Goal: Task Accomplishment & Management: Use online tool/utility

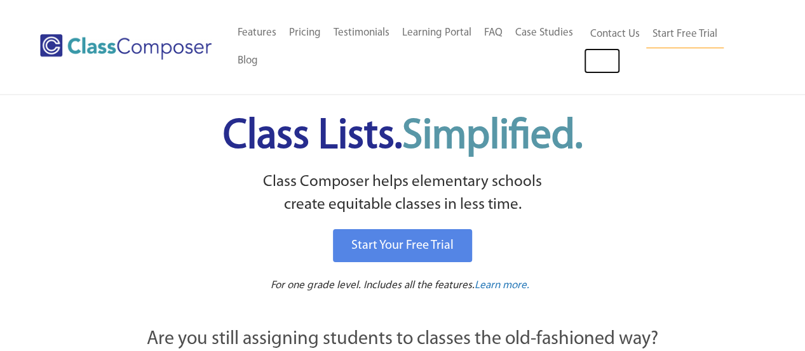
click at [619, 57] on link "Log In" at bounding box center [602, 60] width 36 height 25
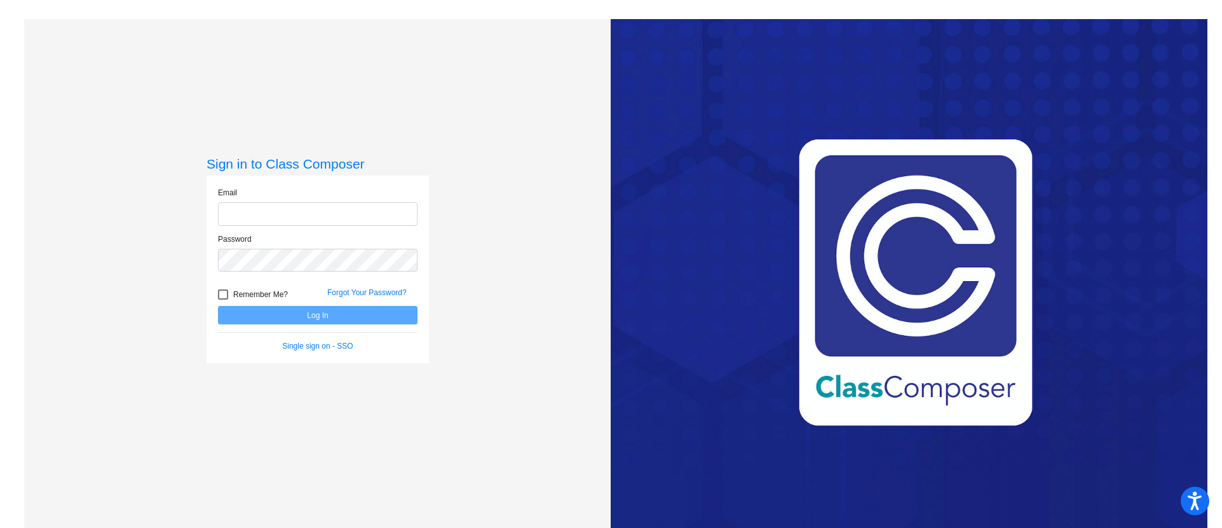
click at [323, 203] on input "email" at bounding box center [318, 214] width 200 height 24
type input "[PERSON_NAME][EMAIL_ADDRESS][PERSON_NAME][DOMAIN_NAME]"
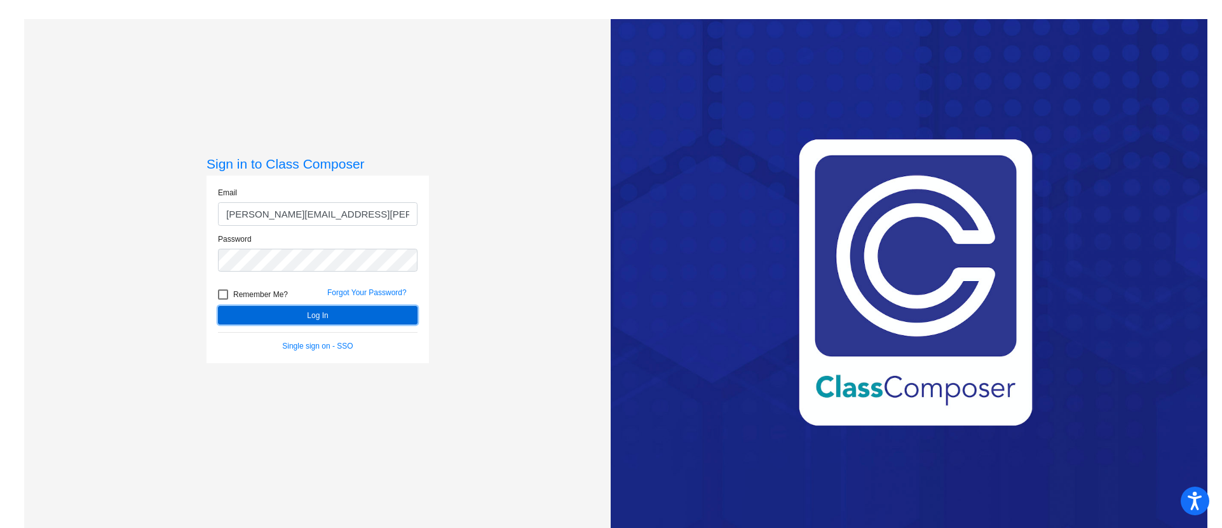
click at [329, 322] on button "Log In" at bounding box center [318, 315] width 200 height 18
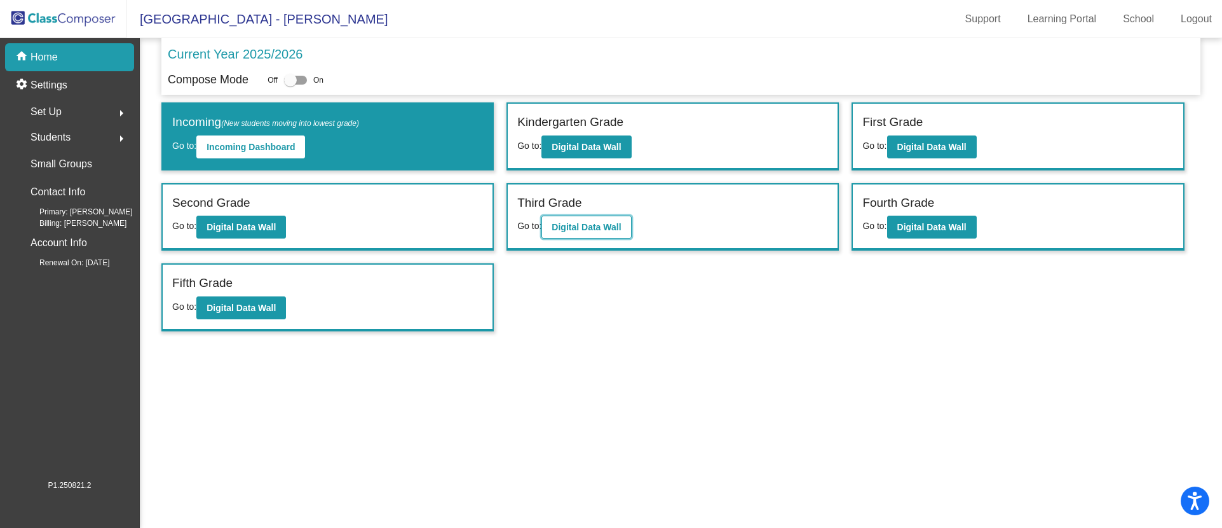
click at [615, 222] on b "Digital Data Wall" at bounding box center [586, 227] width 69 height 10
click at [944, 226] on b "Digital Data Wall" at bounding box center [931, 227] width 69 height 10
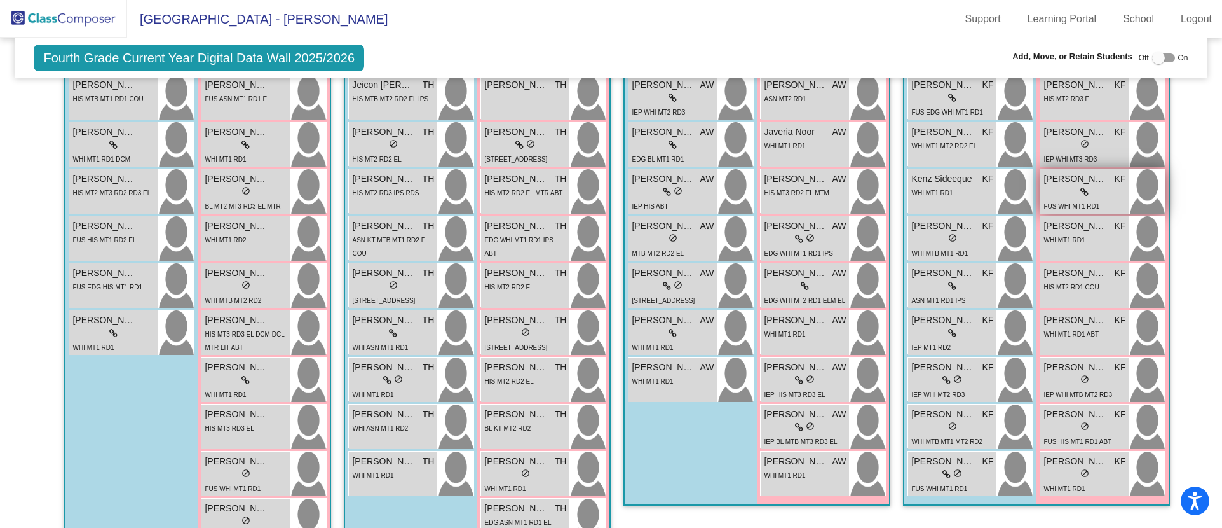
scroll to position [477, 0]
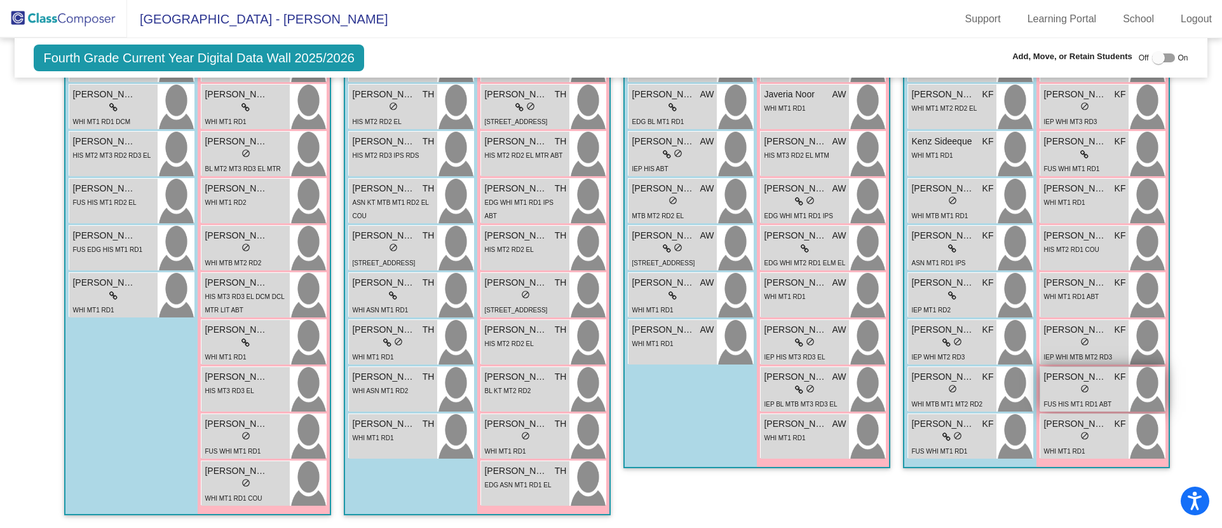
click at [1070, 386] on div "lock do_not_disturb_alt" at bounding box center [1085, 389] width 82 height 13
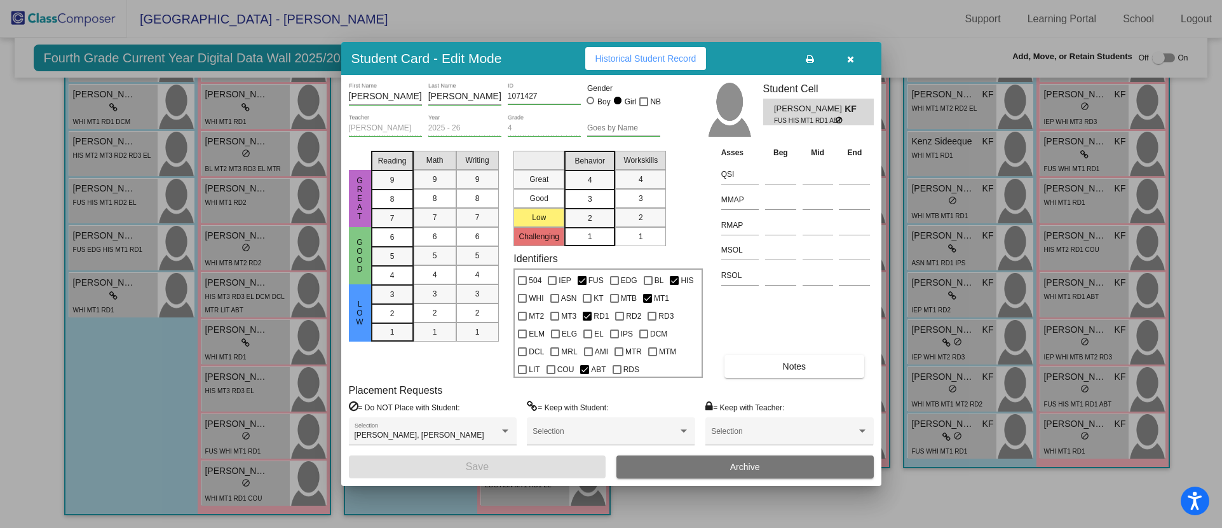
click at [850, 61] on icon "button" at bounding box center [850, 59] width 7 height 9
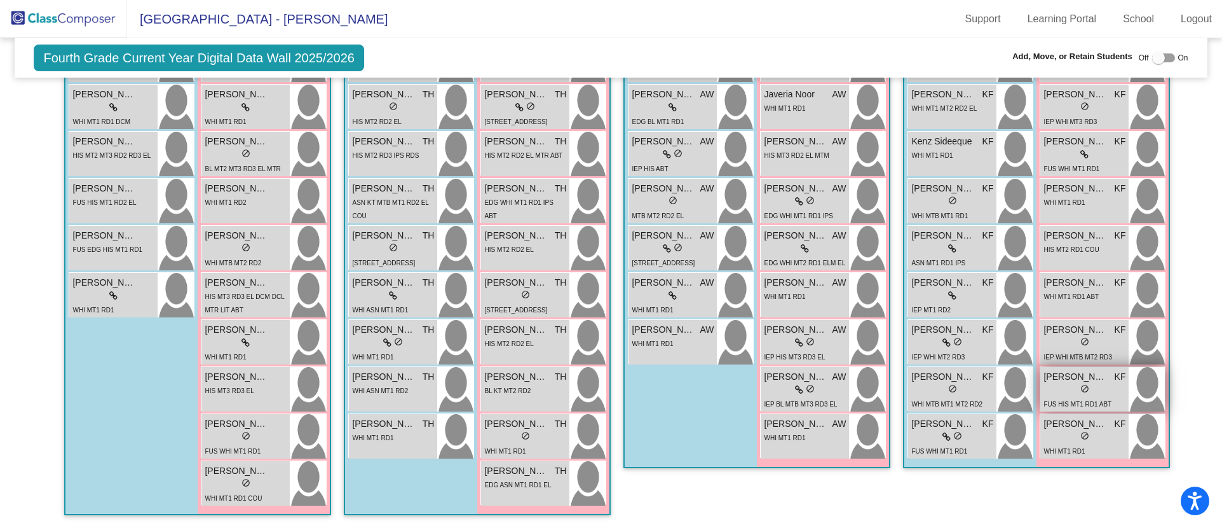
click at [1093, 376] on span "[PERSON_NAME]" at bounding box center [1076, 376] width 64 height 13
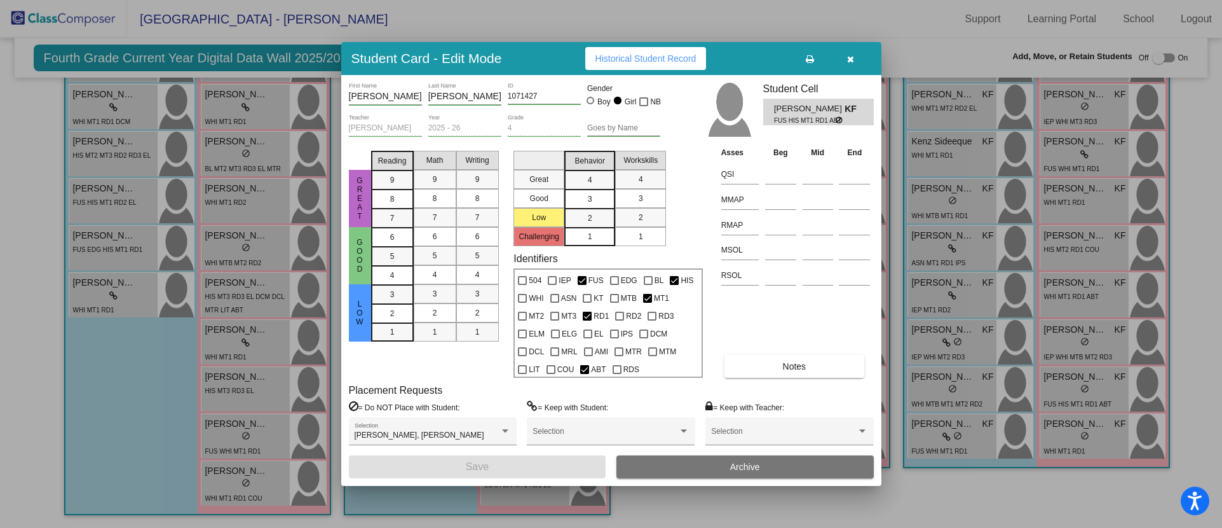
click at [850, 58] on icon "button" at bounding box center [850, 59] width 7 height 9
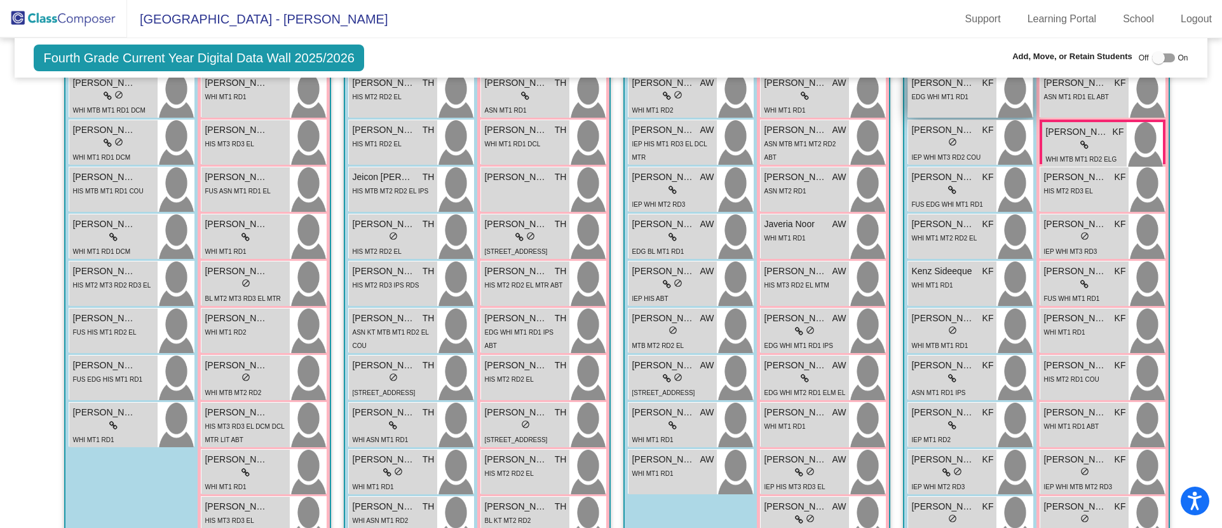
scroll to position [286, 0]
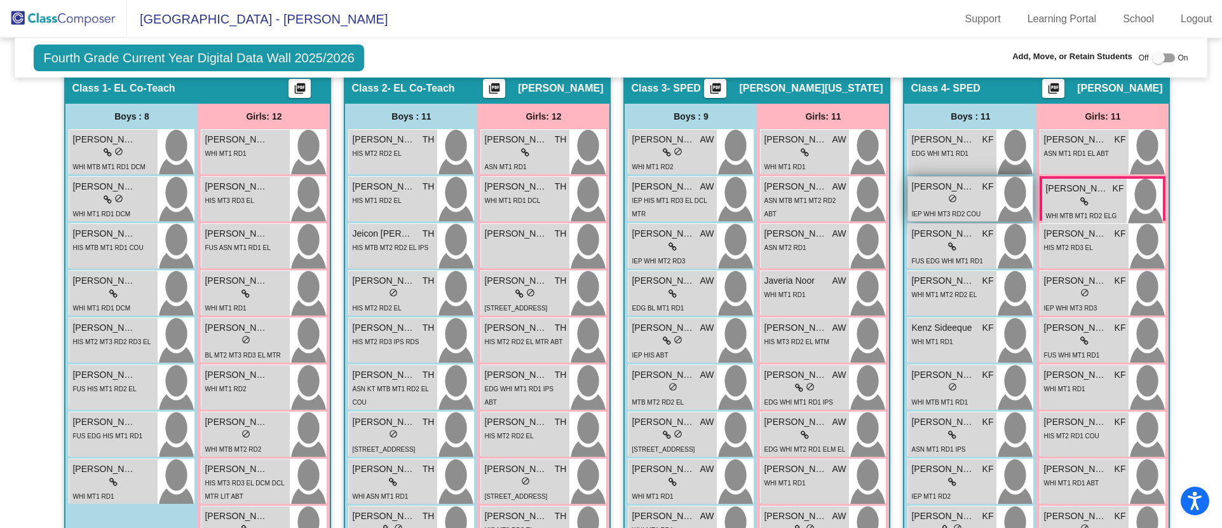
click at [966, 203] on div "lock do_not_disturb_alt" at bounding box center [952, 199] width 82 height 13
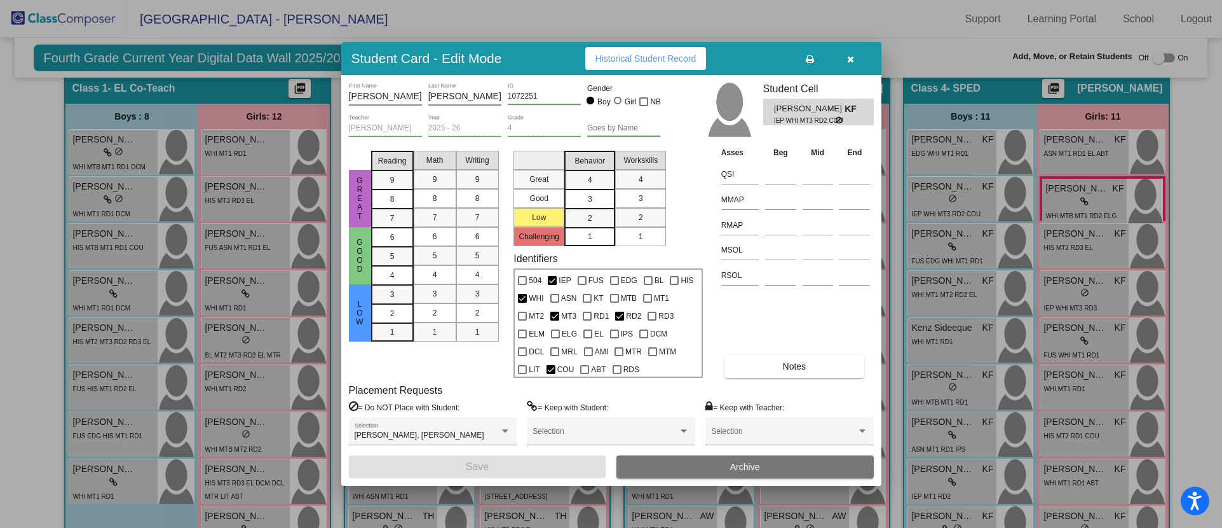
click at [857, 55] on button "button" at bounding box center [851, 58] width 41 height 23
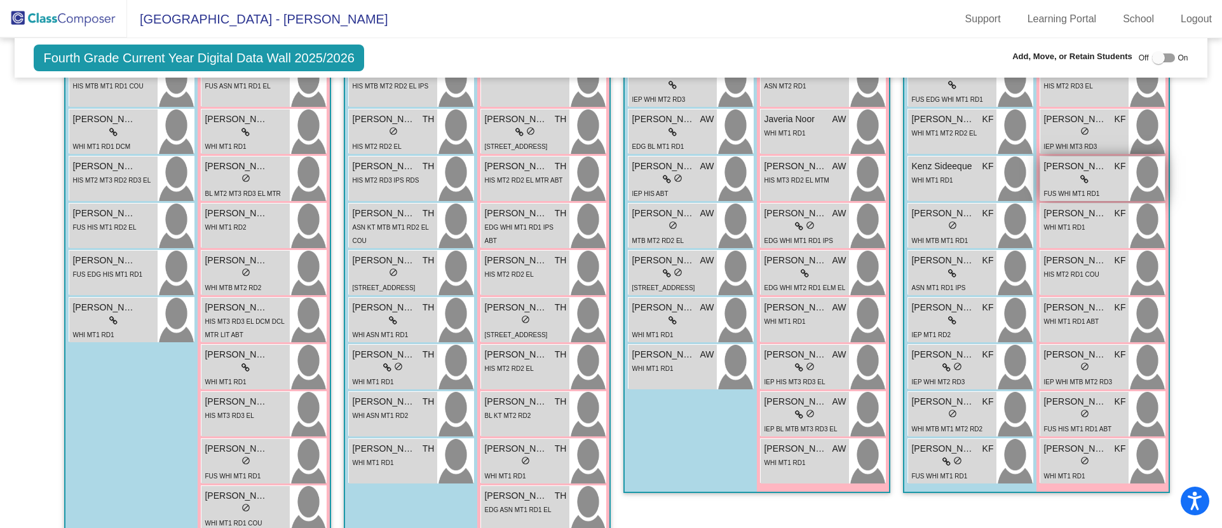
scroll to position [477, 0]
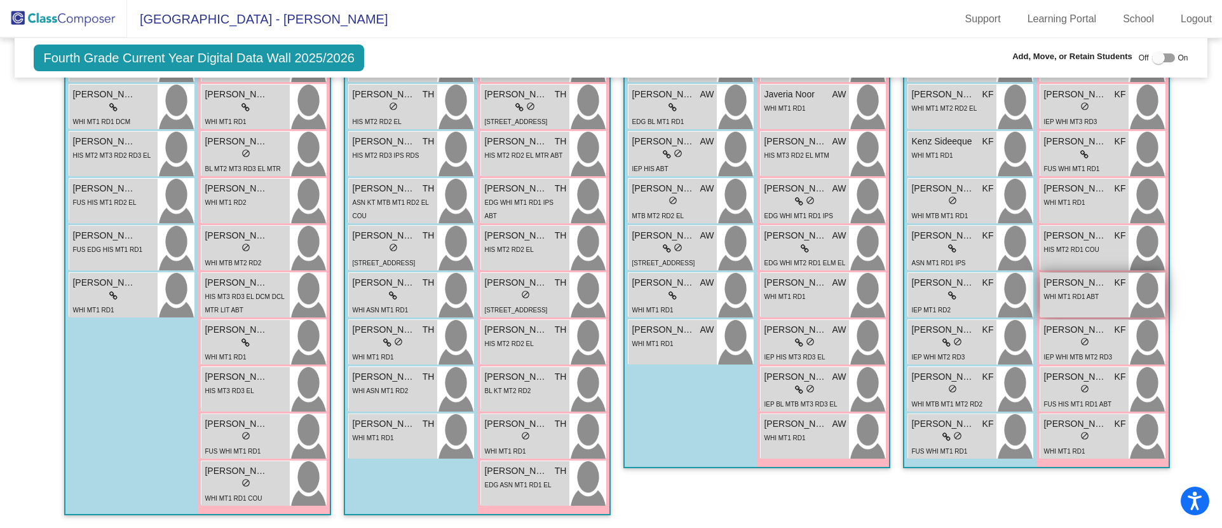
drag, startPoint x: 1149, startPoint y: 258, endPoint x: 1142, endPoint y: 278, distance: 21.1
click at [1093, 247] on span "HIS MT2 RD1 COU" at bounding box center [1071, 249] width 55 height 7
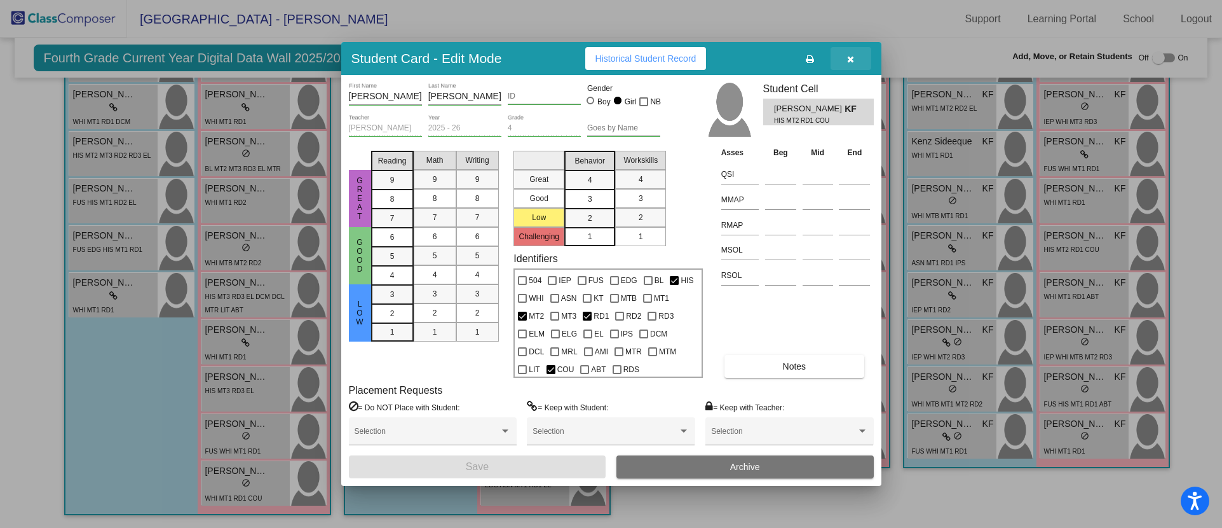
click at [858, 57] on button "button" at bounding box center [851, 58] width 41 height 23
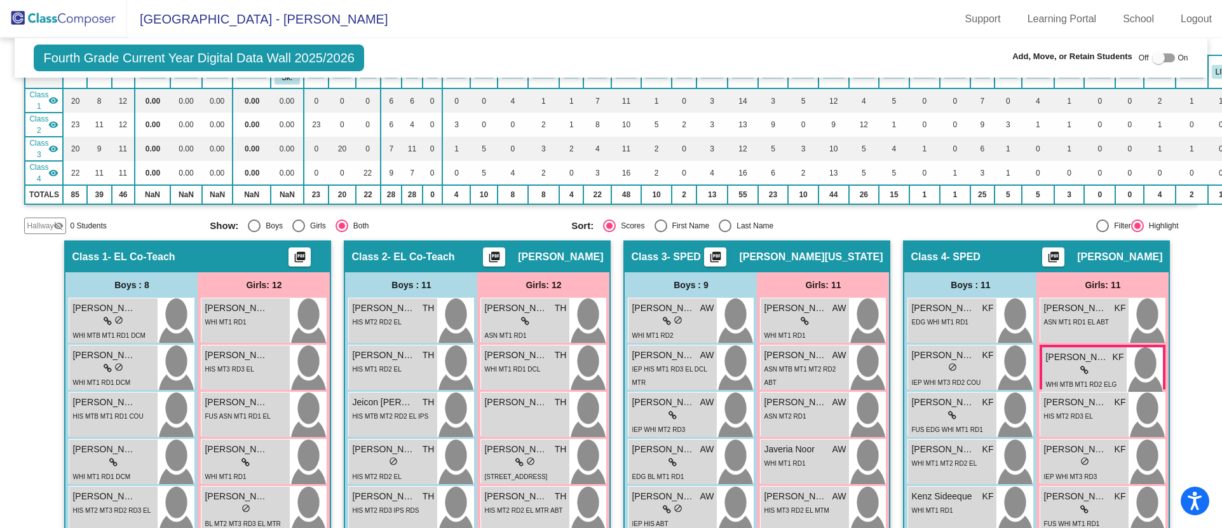
scroll to position [95, 0]
